Goal: Information Seeking & Learning: Learn about a topic

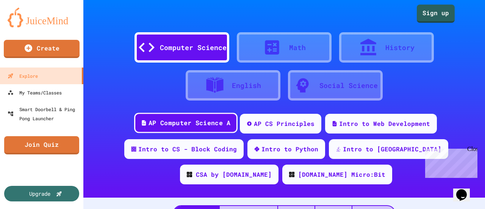
click at [183, 124] on div "AP Computer Science A" at bounding box center [190, 122] width 82 height 9
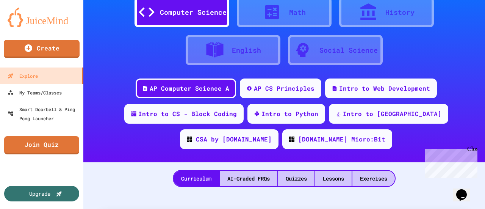
scroll to position [56, 0]
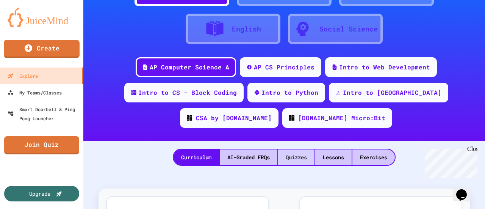
click at [304, 157] on div "Quizzes" at bounding box center [296, 157] width 36 height 16
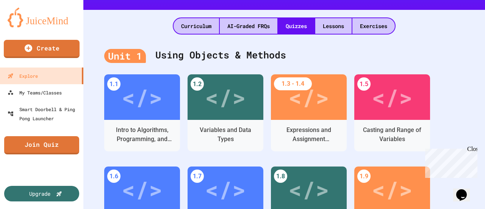
scroll to position [190, 0]
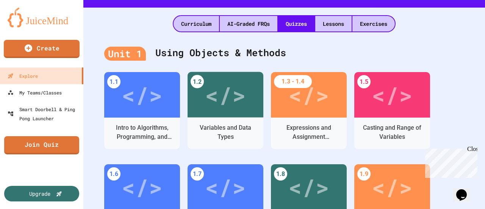
click at [354, 51] on div "Unit 1 Using Objects & Methods" at bounding box center [284, 53] width 360 height 30
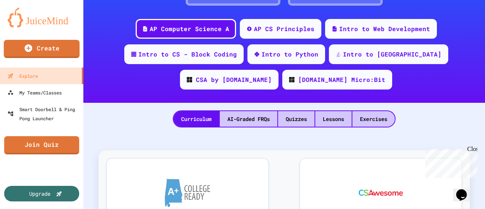
scroll to position [98, 0]
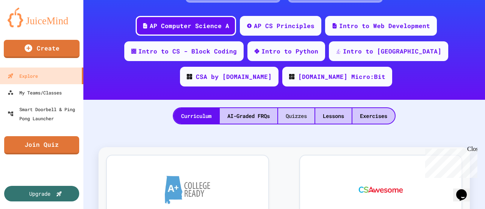
click at [293, 115] on div "Quizzes" at bounding box center [296, 116] width 36 height 16
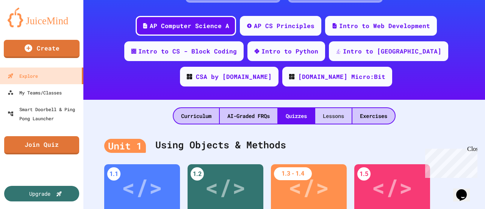
click at [337, 113] on div "Lessons" at bounding box center [333, 116] width 36 height 16
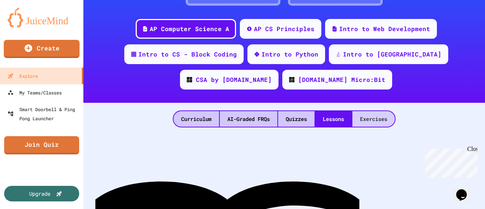
click at [372, 116] on div "Exercises" at bounding box center [373, 119] width 42 height 16
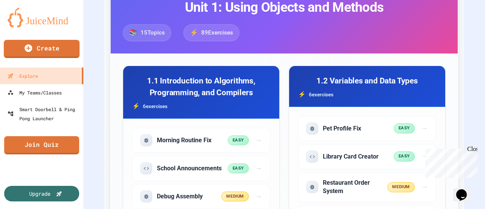
scroll to position [152, 0]
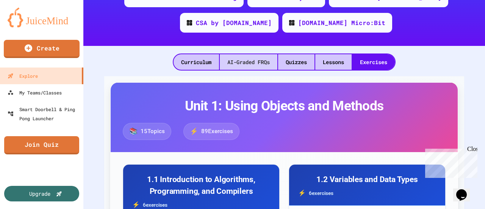
click at [250, 63] on div "AI-Graded FRQs" at bounding box center [249, 62] width 58 height 16
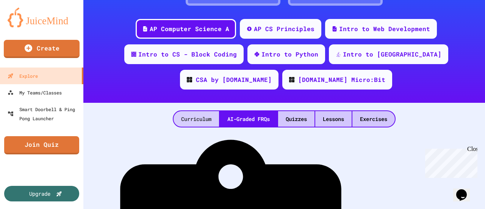
click at [186, 118] on div "Curriculum" at bounding box center [196, 119] width 45 height 16
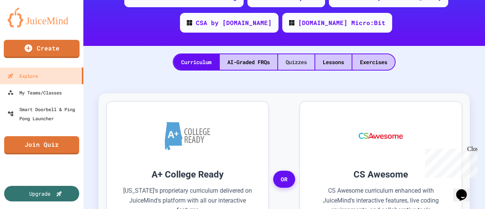
click at [296, 61] on div "Quizzes" at bounding box center [296, 62] width 36 height 16
